Goal: Task Accomplishment & Management: Complete application form

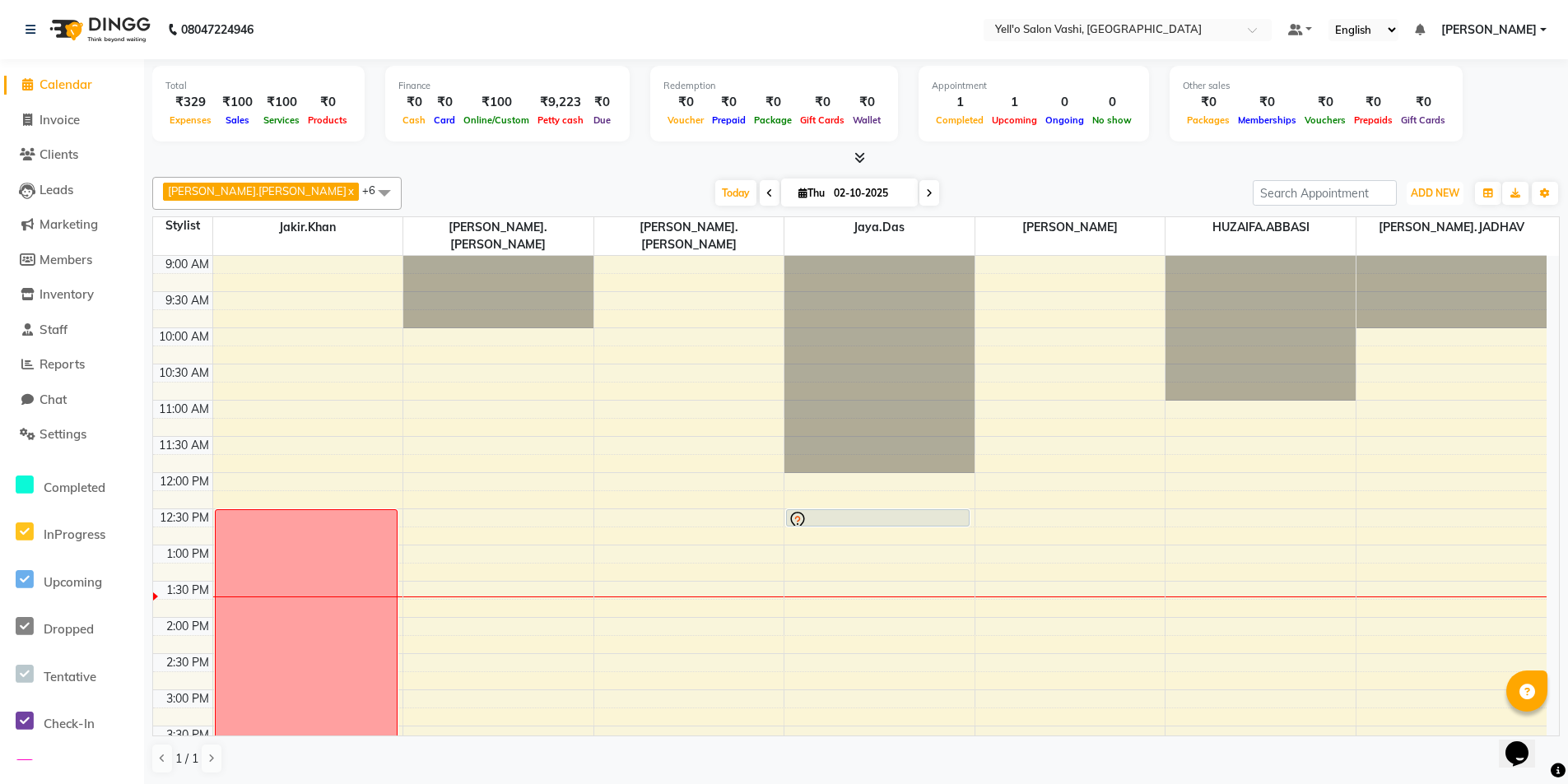
click at [1437, 188] on span "ADD NEW" at bounding box center [1435, 193] width 49 height 12
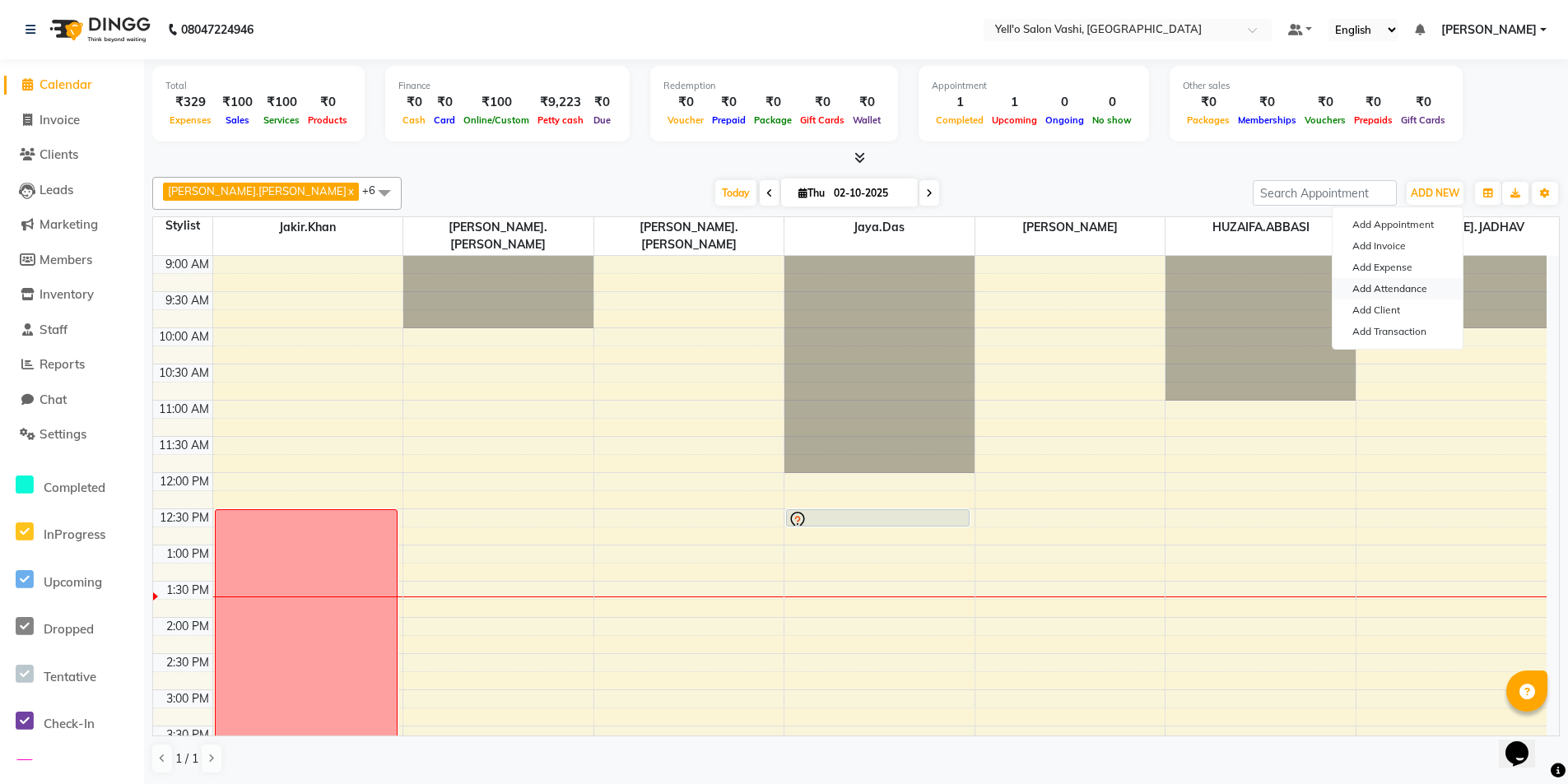
click at [1429, 295] on link "Add Attendance" at bounding box center [1398, 289] width 130 height 21
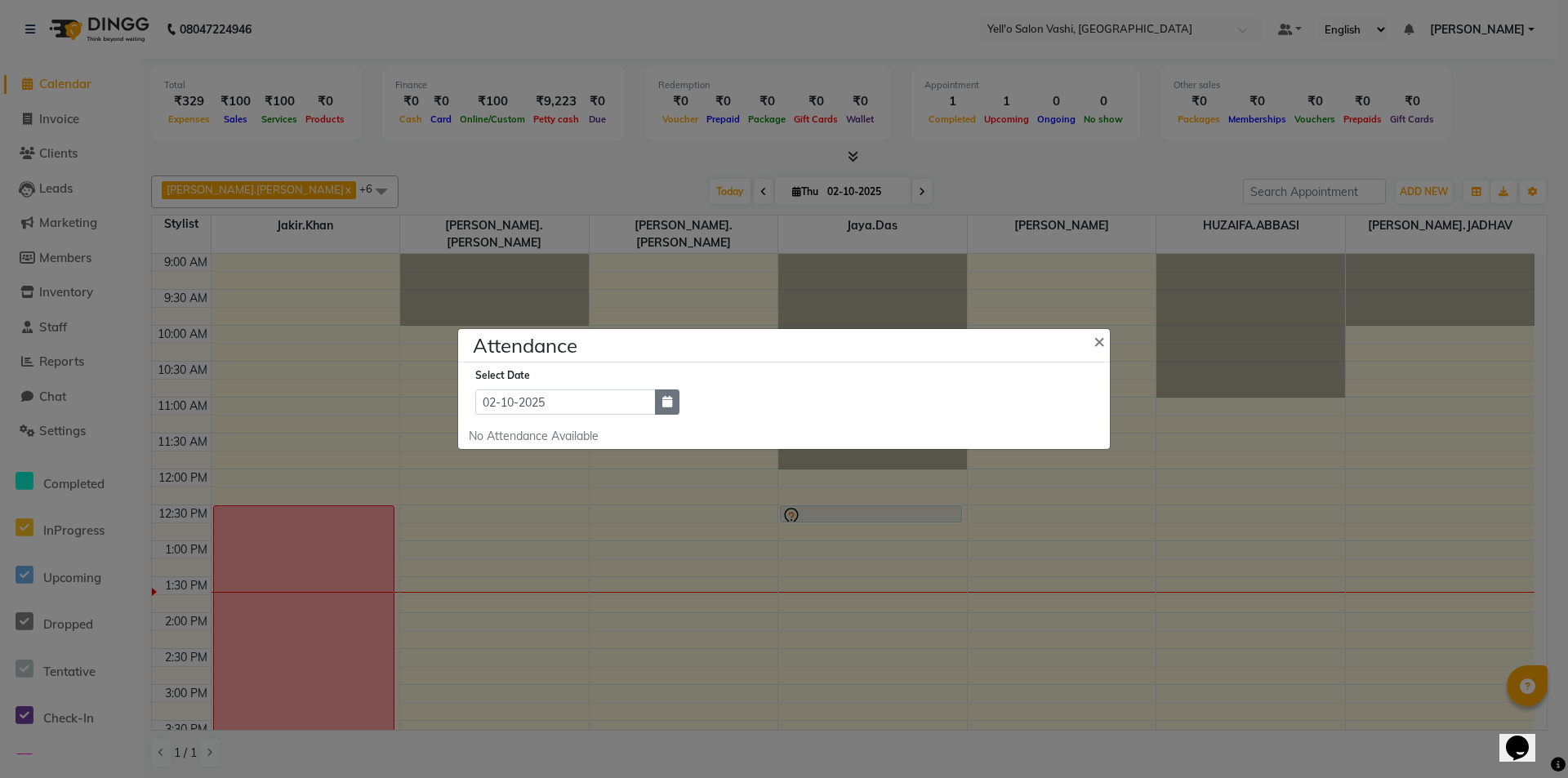
click at [666, 404] on icon "button" at bounding box center [667, 402] width 10 height 11
select select "10"
select select "2025"
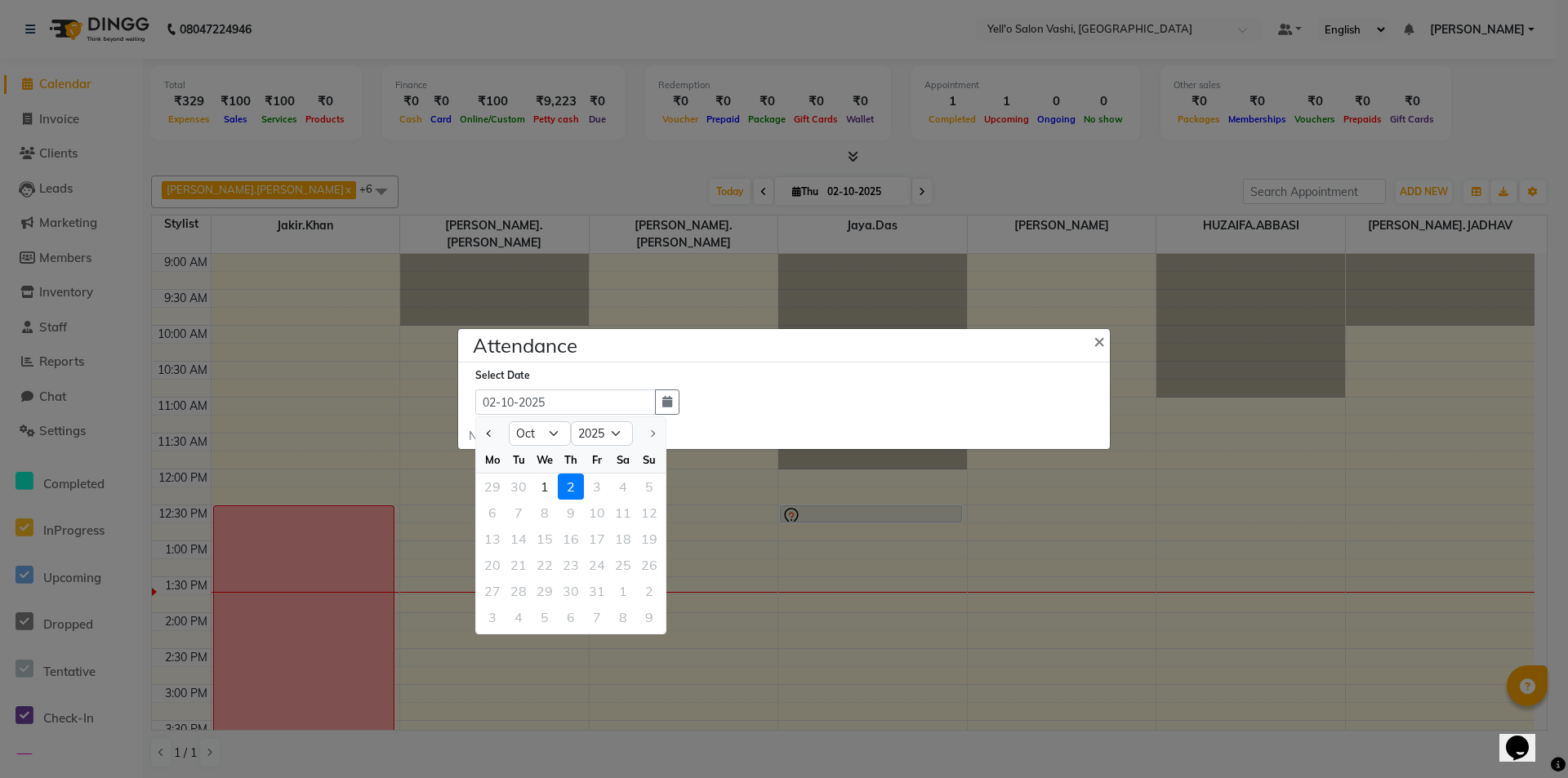
click at [734, 401] on div "Select Date [DATE] Jan Feb Mar Apr May Jun [DATE] Aug Sep [DATE] 2016 2017 2018…" at bounding box center [791, 390] width 630 height 48
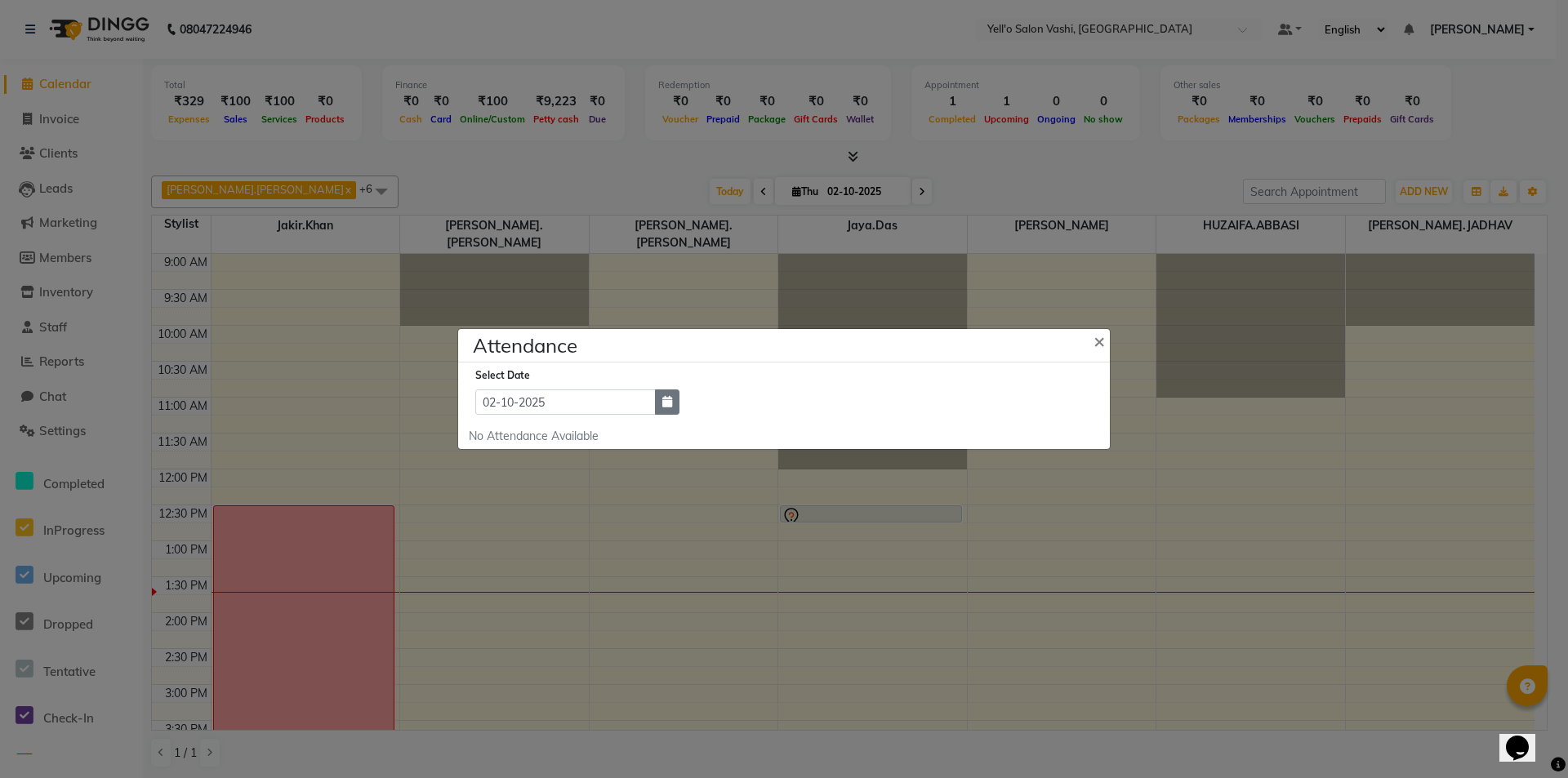
click at [664, 402] on icon "button" at bounding box center [667, 402] width 10 height 11
select select "10"
select select "2025"
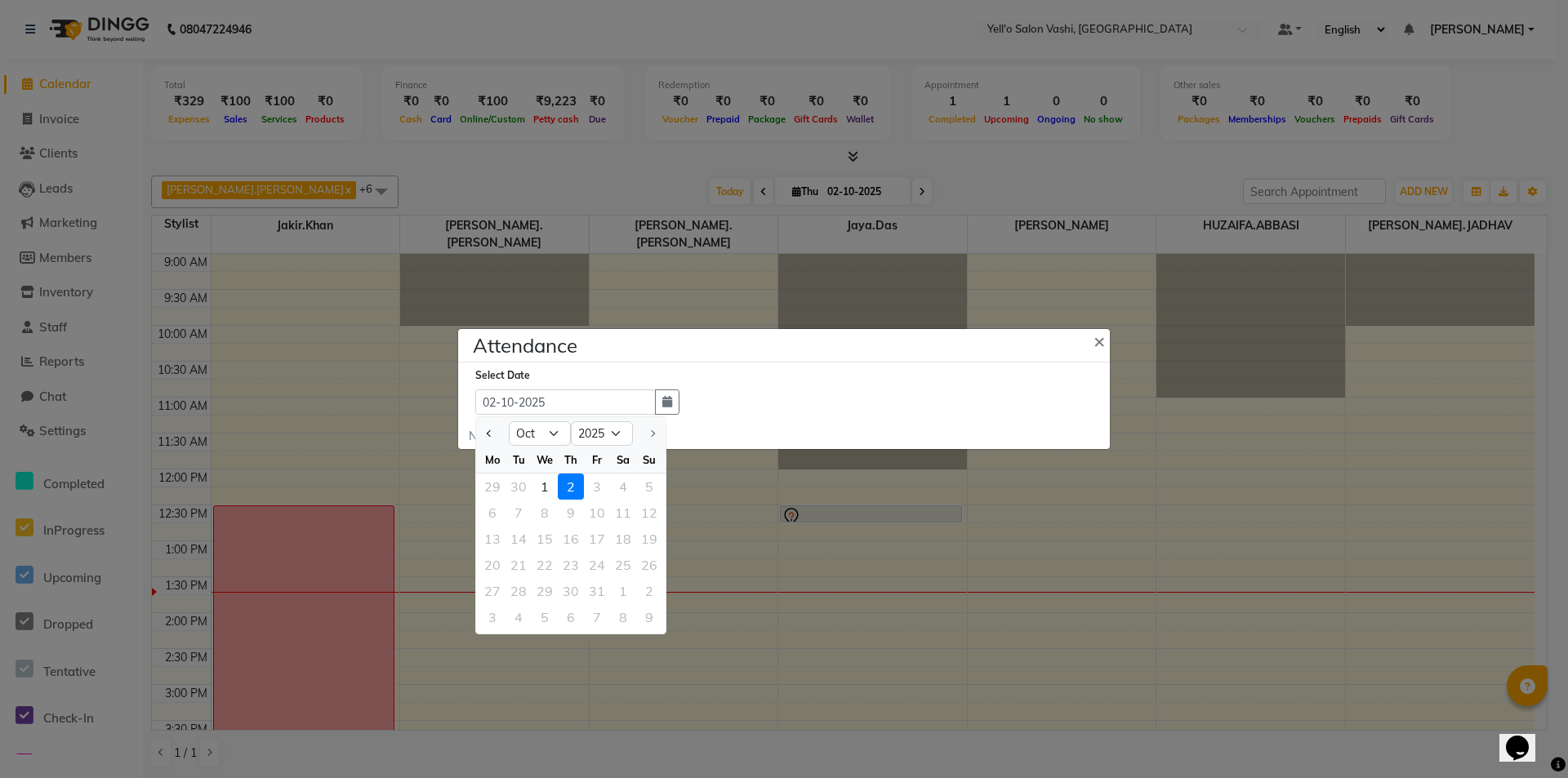
click at [573, 487] on div "2" at bounding box center [571, 487] width 26 height 26
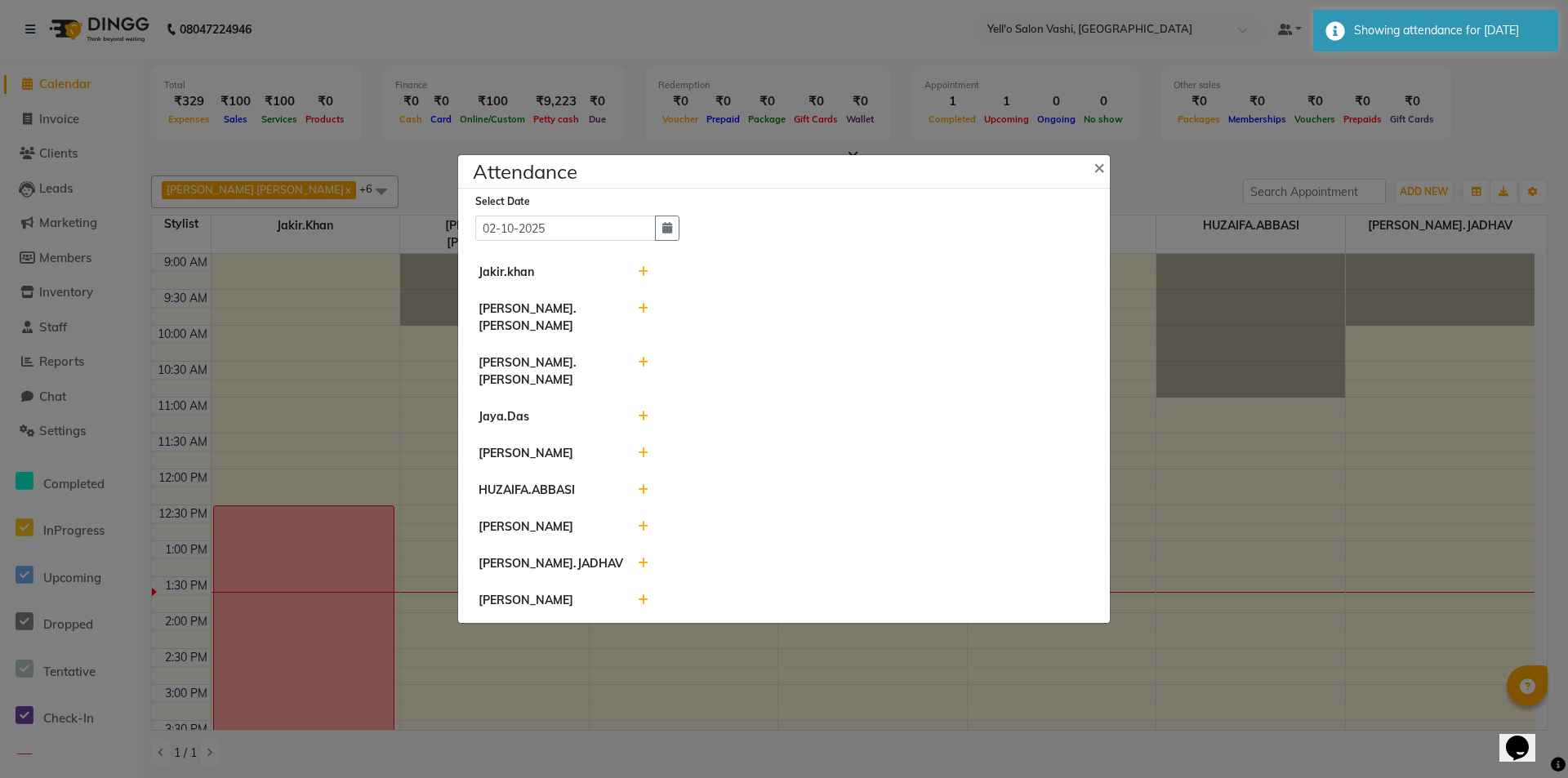
click at [638, 278] on icon at bounding box center [643, 272] width 11 height 11
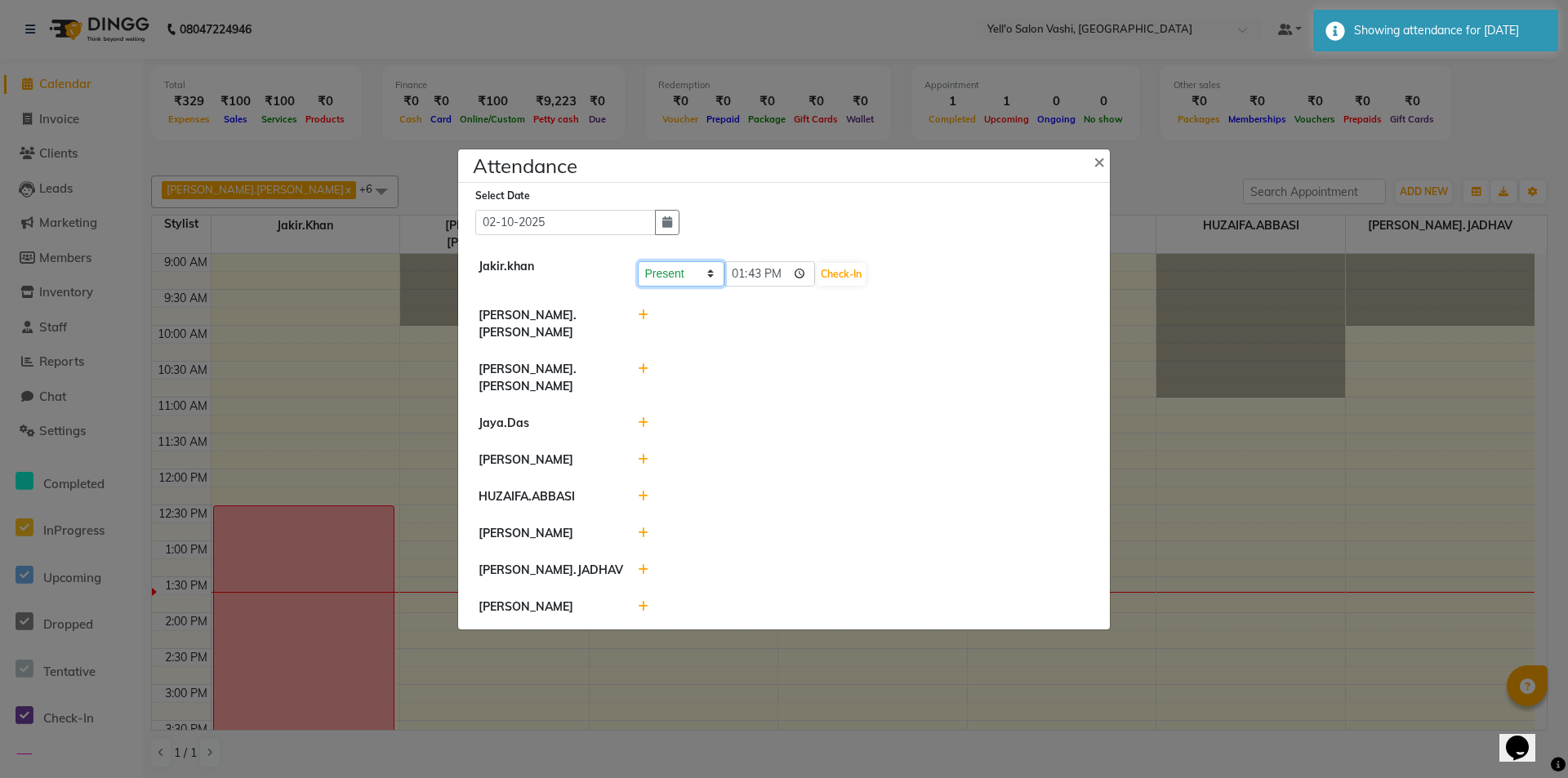
click at [706, 287] on select "Present Absent Late Half Day Weekly Off" at bounding box center [681, 273] width 87 height 25
select select "A"
click at [638, 278] on select "Present Absent Late Half Day Weekly Off" at bounding box center [681, 273] width 87 height 25
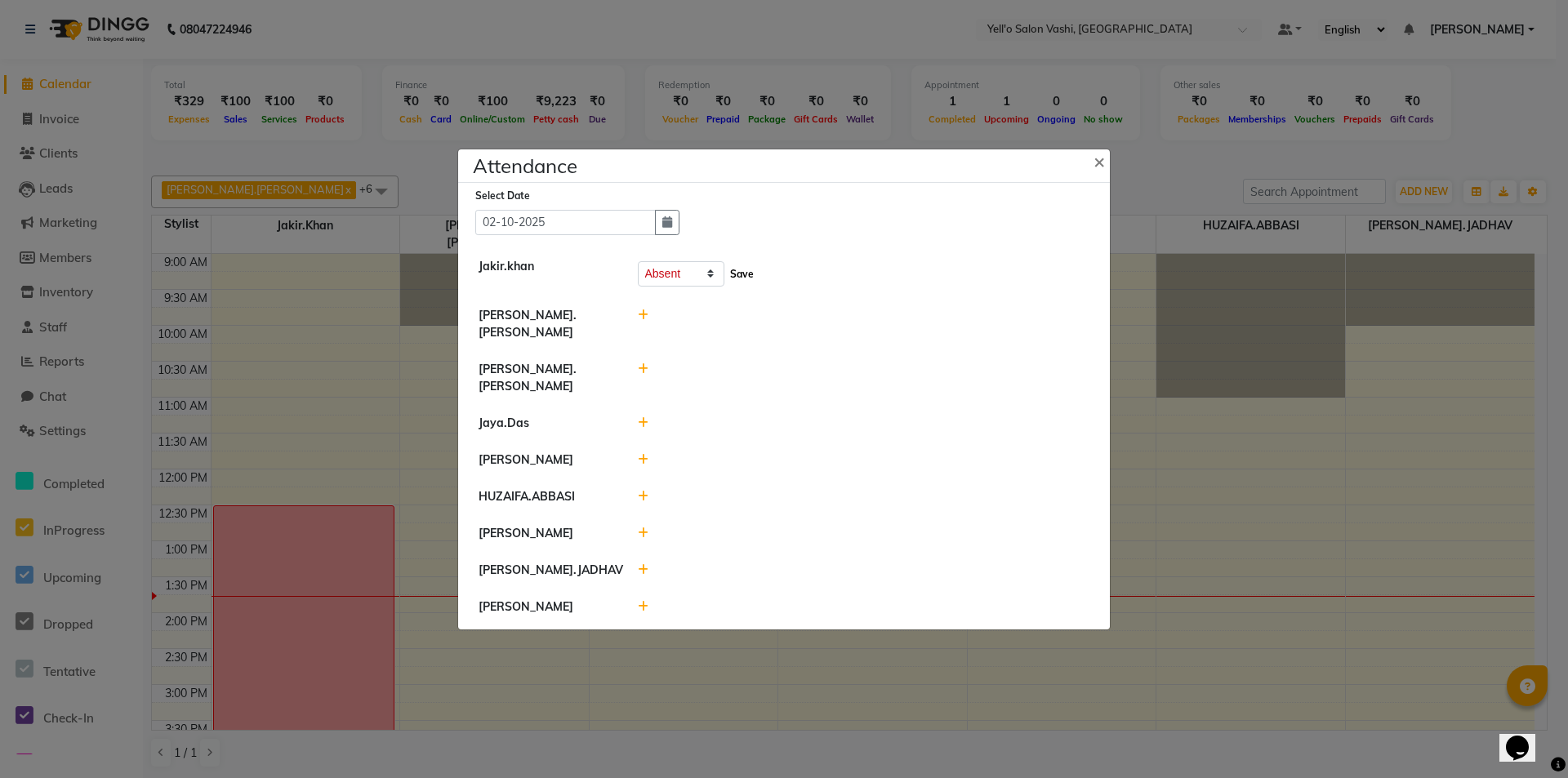
click at [742, 285] on button "Save" at bounding box center [742, 274] width 32 height 23
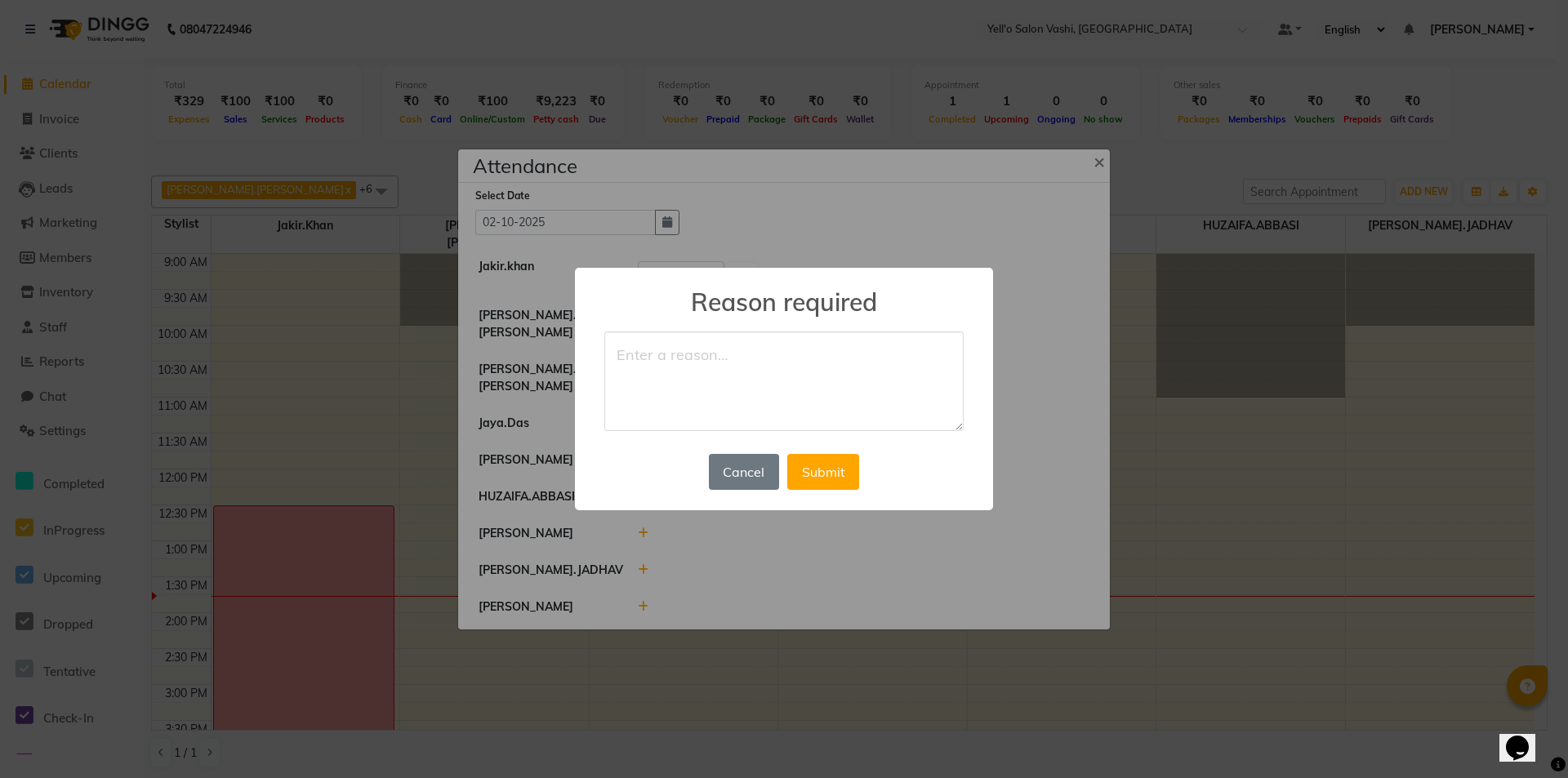
click at [720, 369] on textarea at bounding box center [784, 381] width 359 height 100
type textarea "leave"
click at [800, 464] on button "Submit" at bounding box center [823, 472] width 72 height 36
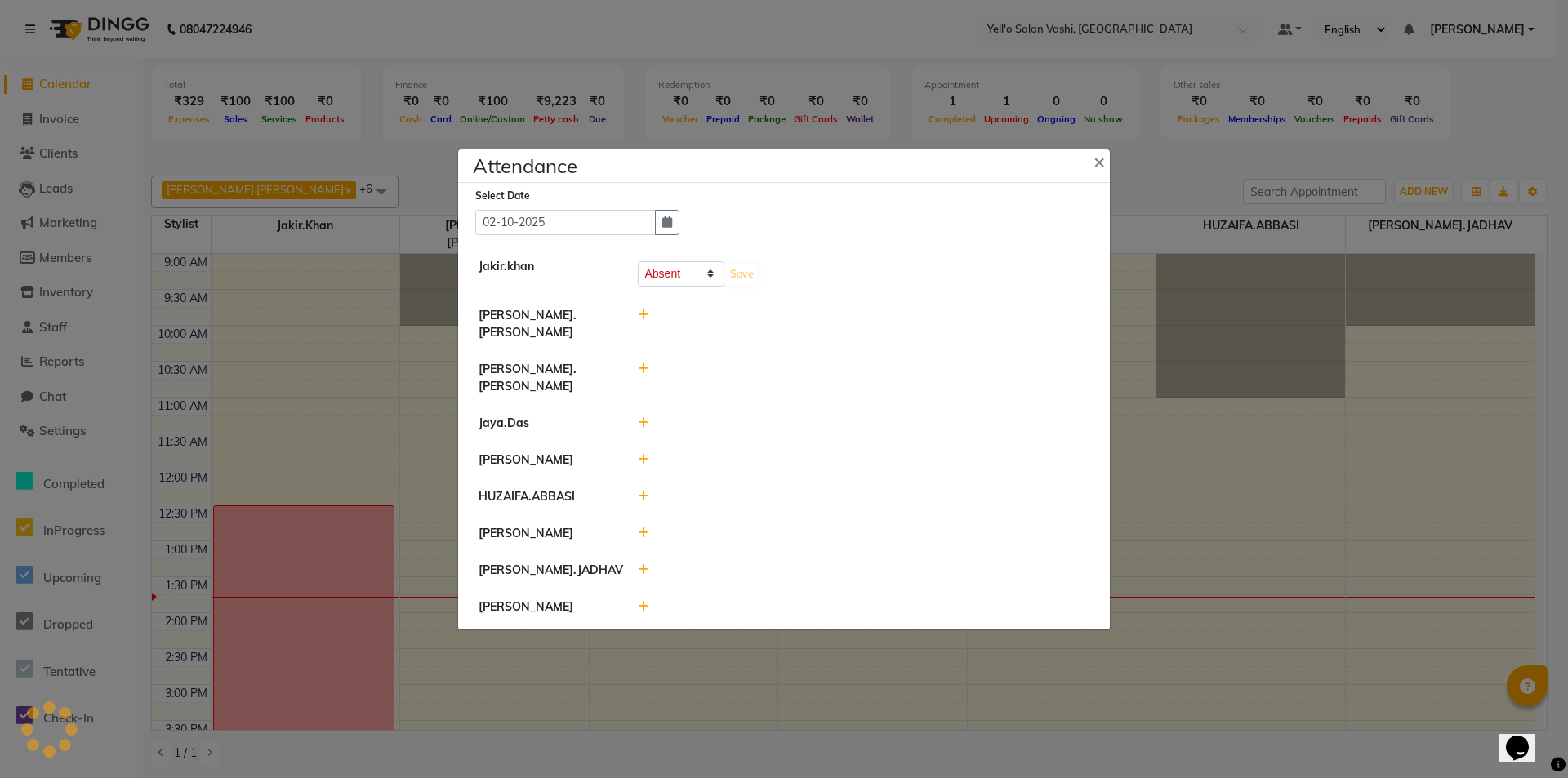
select select "A"
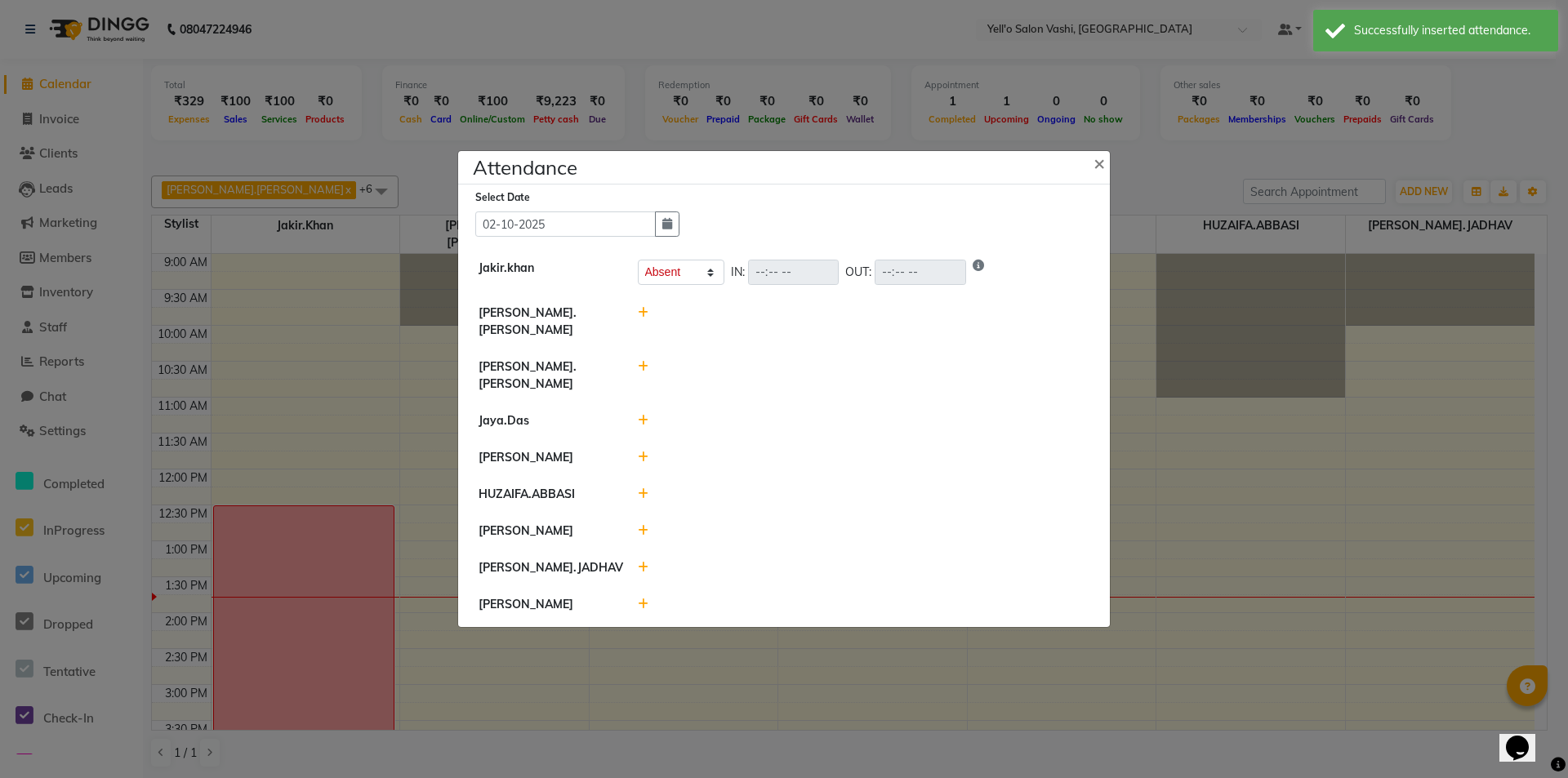
click at [642, 363] on icon at bounding box center [643, 367] width 11 height 11
click at [687, 362] on select "Present Absent Late Half Day Weekly Off" at bounding box center [681, 374] width 87 height 25
select select "W"
click at [638, 362] on select "Present Absent Late Half Day Weekly Off" at bounding box center [681, 374] width 87 height 25
click at [742, 367] on button "Save" at bounding box center [742, 375] width 32 height 23
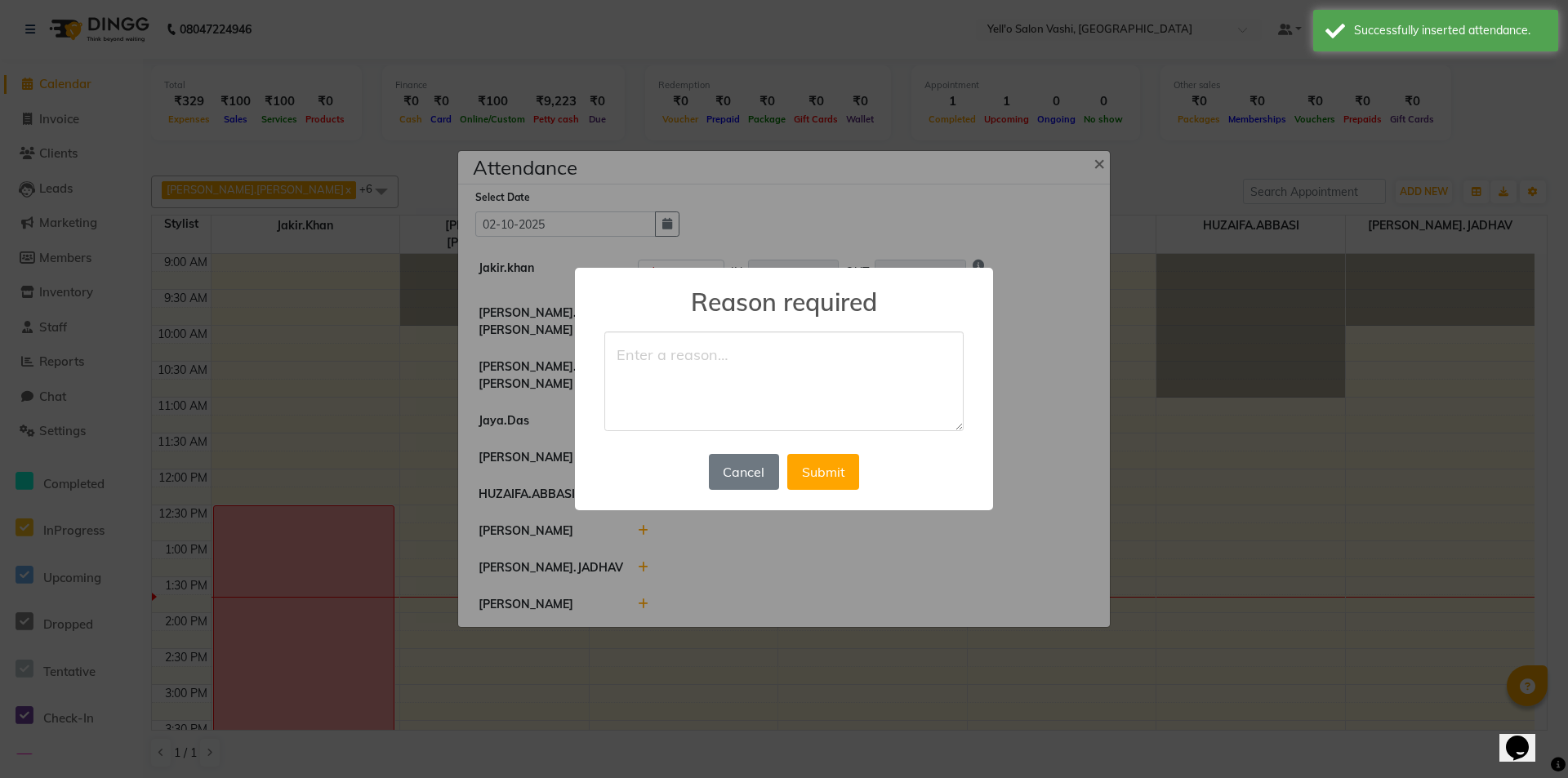
click at [754, 376] on textarea at bounding box center [784, 381] width 359 height 100
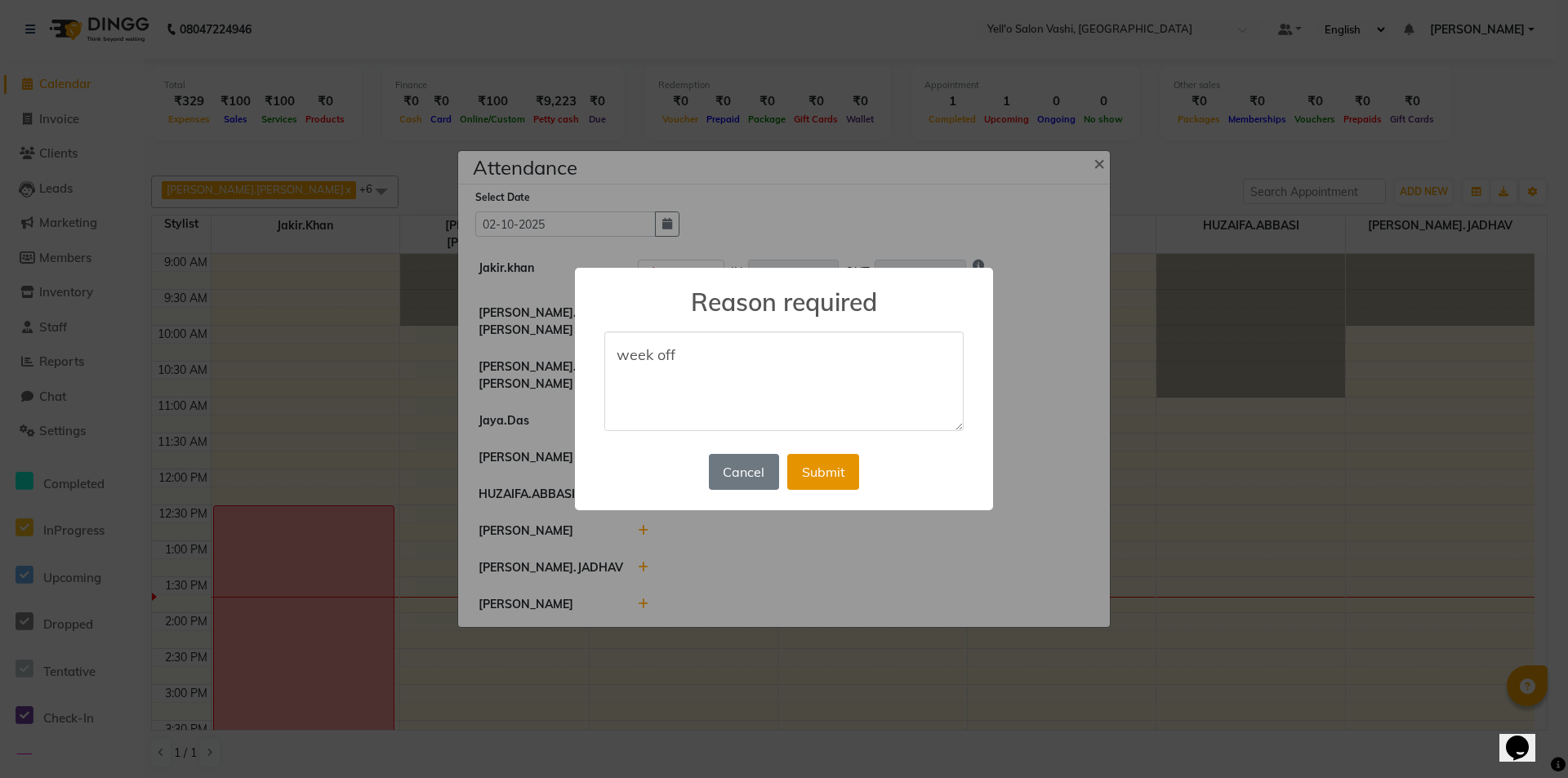
type textarea "week off"
click at [804, 462] on button "Submit" at bounding box center [823, 472] width 72 height 36
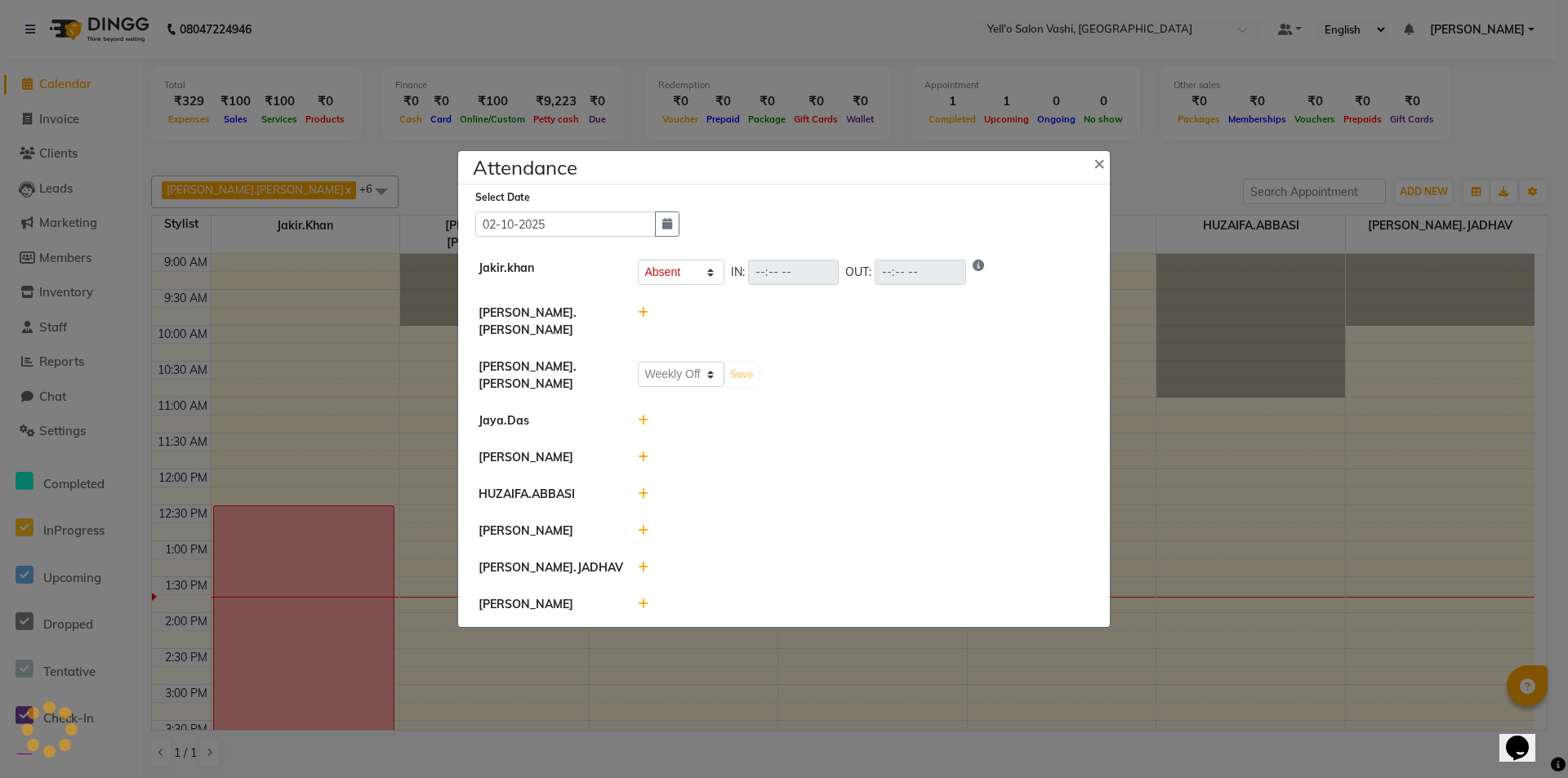
select select "A"
select select "W"
click at [1102, 173] on span "×" at bounding box center [1099, 162] width 11 height 24
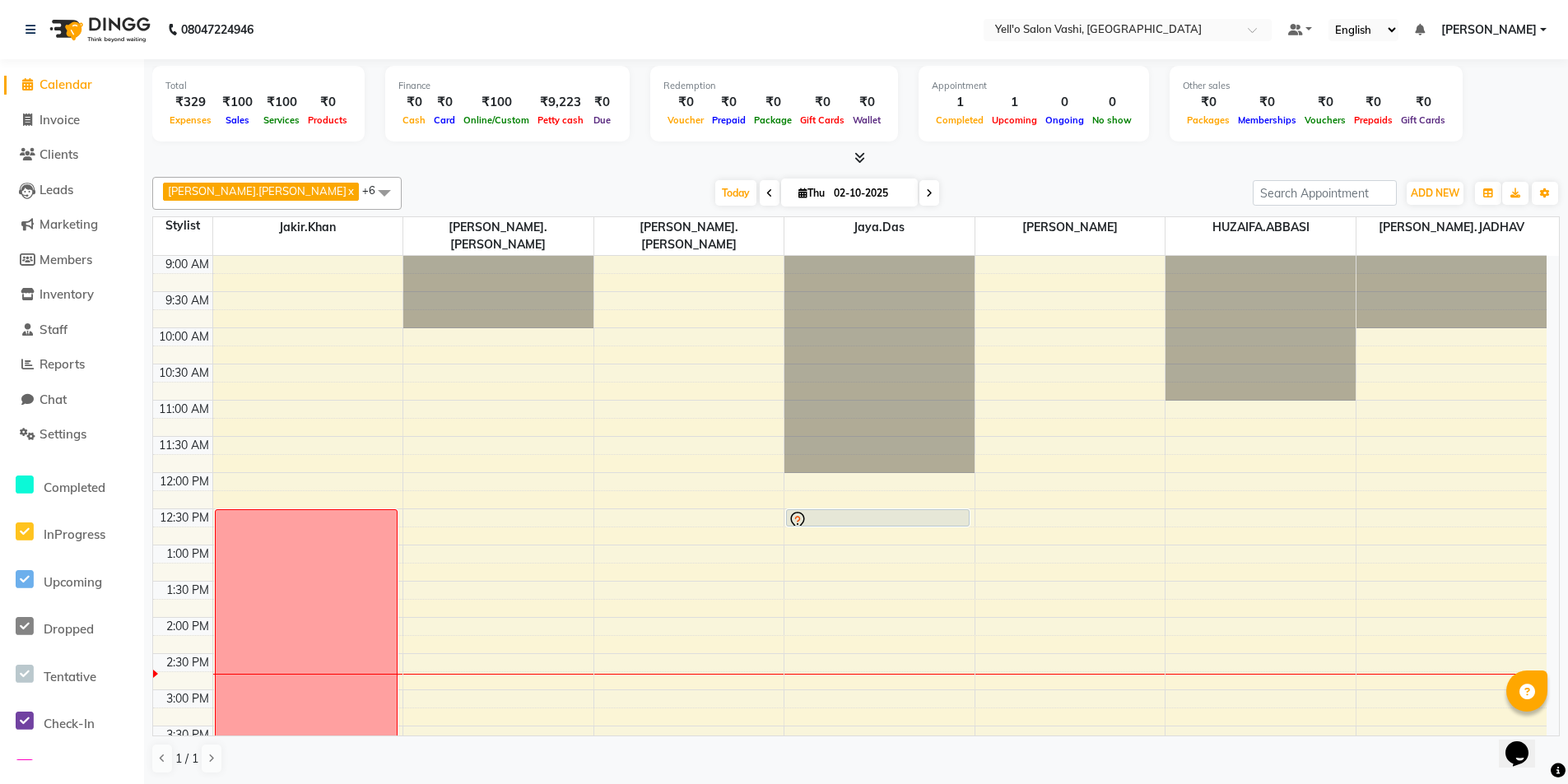
scroll to position [169, 0]
